Goal: Information Seeking & Learning: Learn about a topic

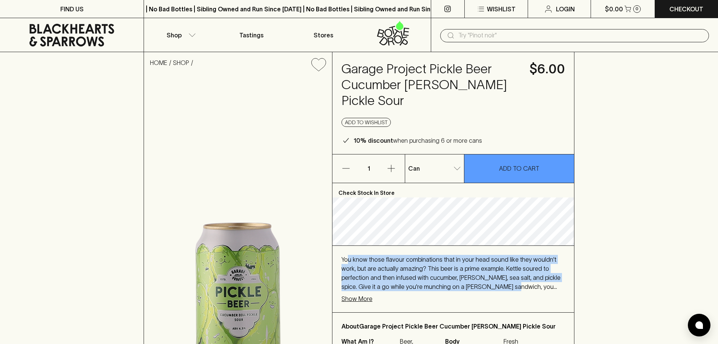
drag, startPoint x: 347, startPoint y: 240, endPoint x: 472, endPoint y: 268, distance: 127.9
click at [472, 268] on p "You know those flavour combinations that in your head sound like they wouldn't …" at bounding box center [454, 273] width 224 height 36
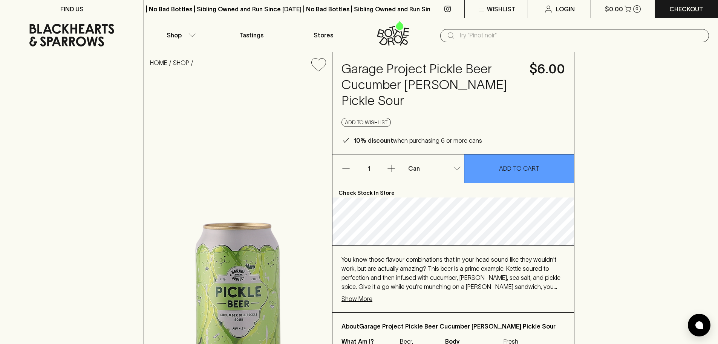
scroll to position [75, 0]
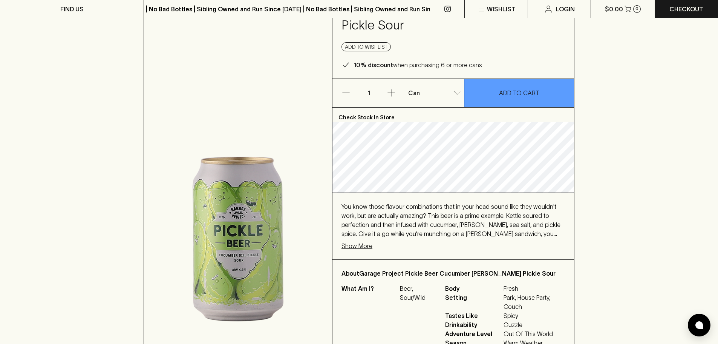
click at [358, 241] on p "Show More" at bounding box center [357, 245] width 31 height 9
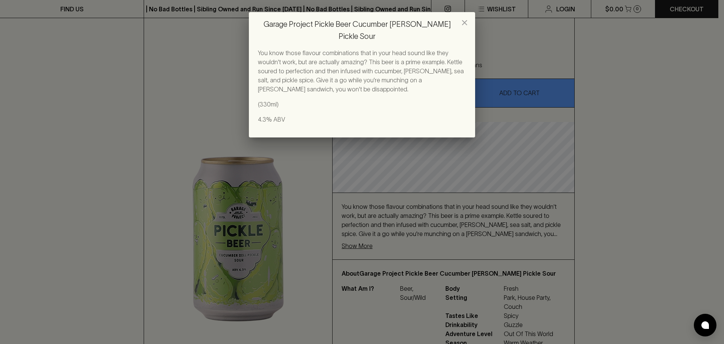
click at [385, 212] on div "Garage Project Pickle Beer Cucumber [PERSON_NAME] Pickle Sour You know those fl…" at bounding box center [362, 172] width 724 height 344
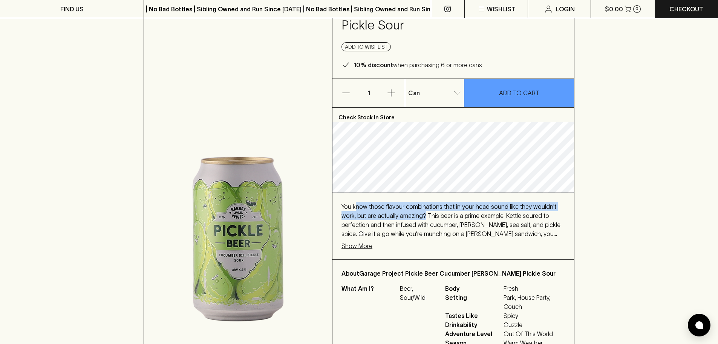
drag, startPoint x: 361, startPoint y: 191, endPoint x: 407, endPoint y: 203, distance: 48.2
click at [407, 203] on p "You know those flavour combinations that in your head sound like they wouldn't …" at bounding box center [454, 220] width 224 height 36
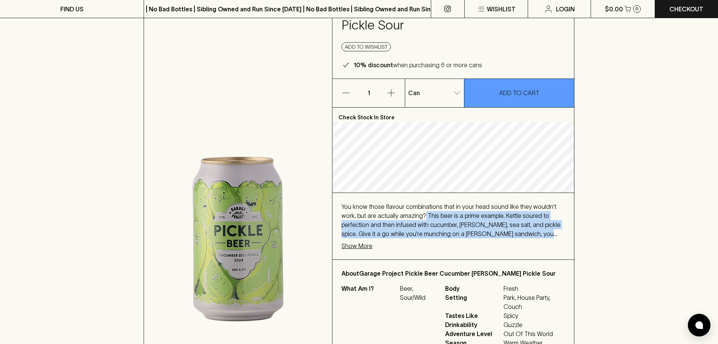
drag, startPoint x: 408, startPoint y: 200, endPoint x: 529, endPoint y: 221, distance: 122.9
click at [529, 221] on p "You know those flavour combinations that in your head sound like they wouldn't …" at bounding box center [454, 220] width 224 height 36
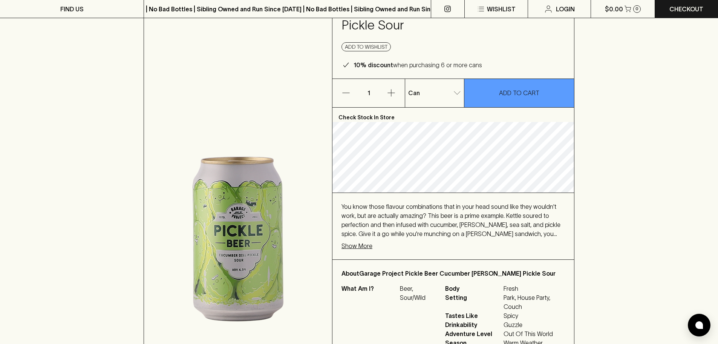
click at [362, 241] on p "Show More" at bounding box center [357, 245] width 31 height 9
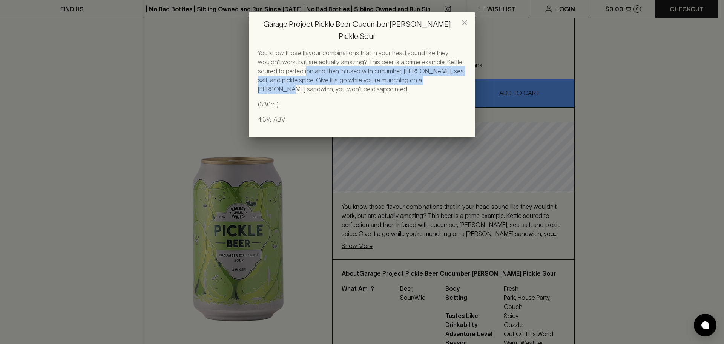
drag, startPoint x: 278, startPoint y: 59, endPoint x: 398, endPoint y: 69, distance: 119.6
click at [398, 69] on p "You know those flavour combinations that in your head sound like they wouldn't …" at bounding box center [362, 70] width 208 height 45
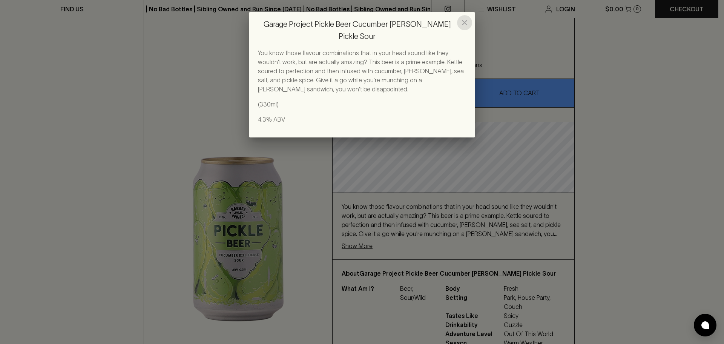
click at [463, 21] on icon "close" at bounding box center [464, 22] width 5 height 5
